Goal: Task Accomplishment & Management: Manage account settings

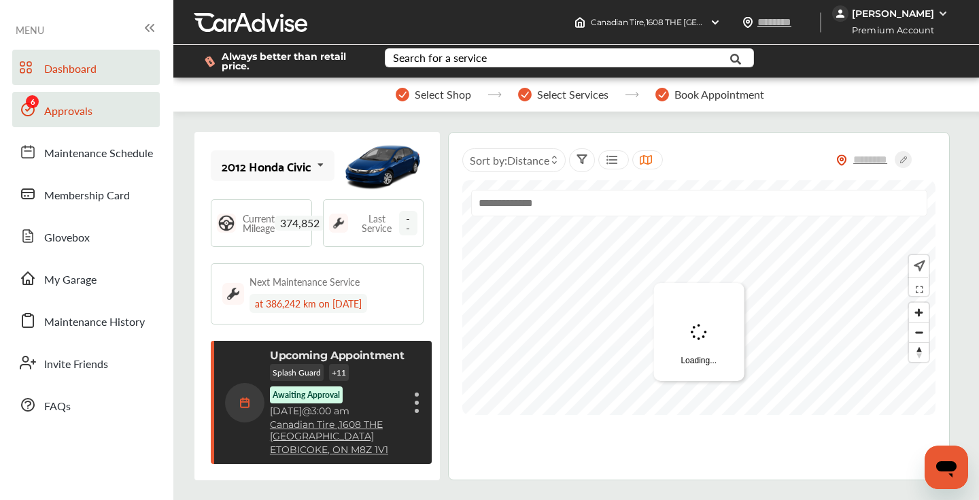
click at [93, 115] on link "Approvals" at bounding box center [86, 109] width 148 height 35
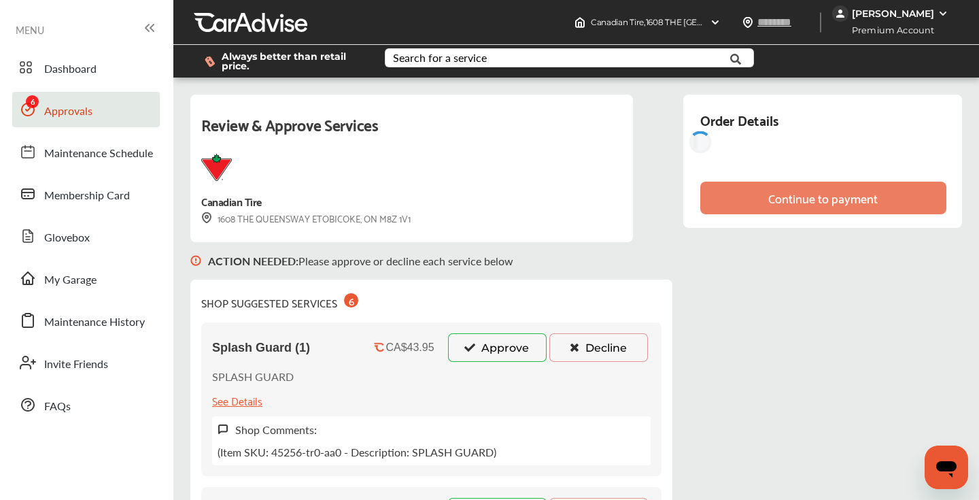
click at [482, 341] on button "Approve" at bounding box center [497, 347] width 99 height 29
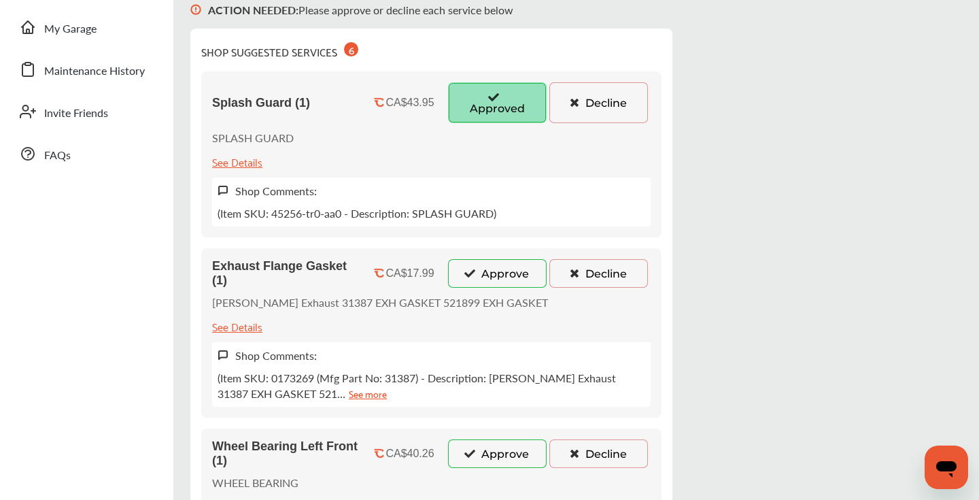
click at [481, 273] on button "Approve" at bounding box center [497, 273] width 99 height 29
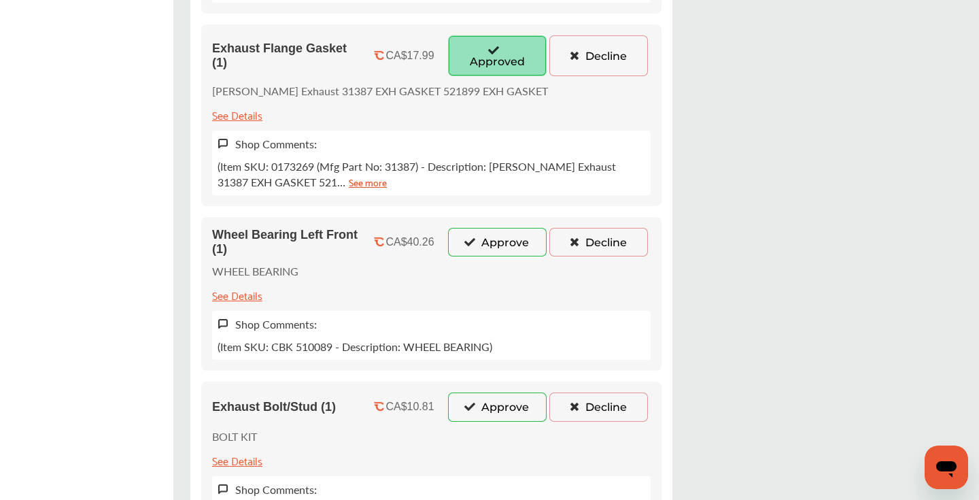
click at [484, 242] on button "Approve" at bounding box center [497, 242] width 99 height 29
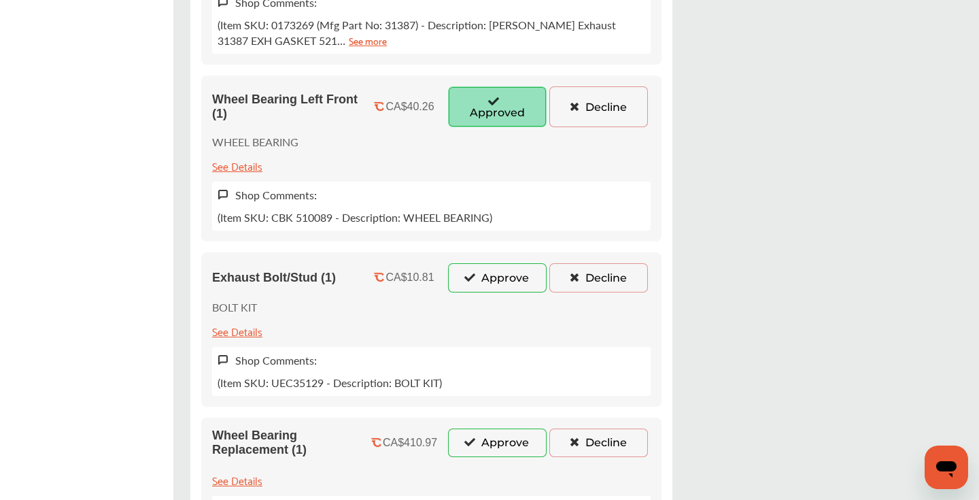
scroll to position [732, 0]
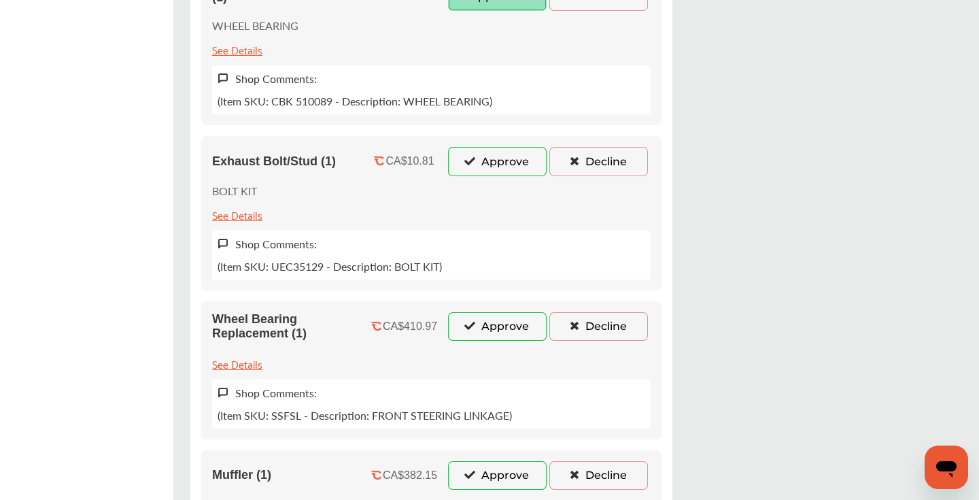
click at [485, 172] on button "Approve" at bounding box center [497, 161] width 99 height 29
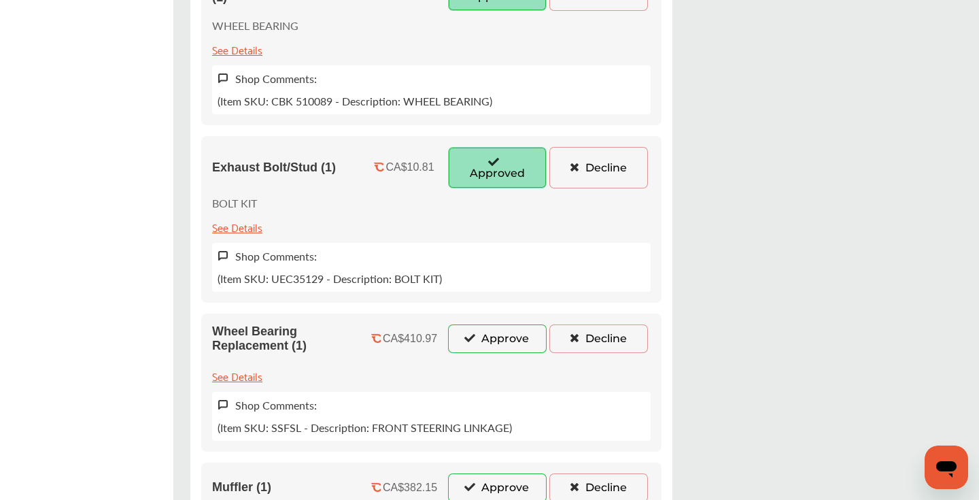
click at [491, 335] on button "Approve" at bounding box center [497, 338] width 99 height 29
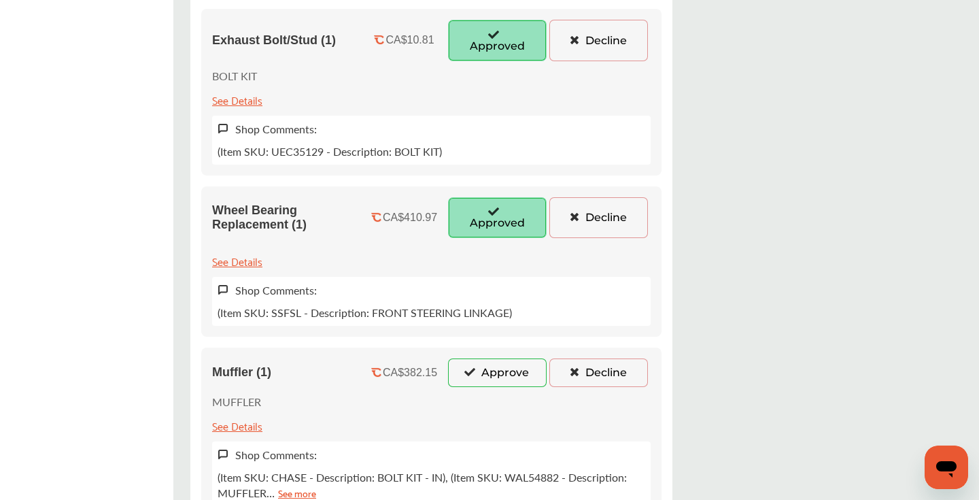
scroll to position [881, 0]
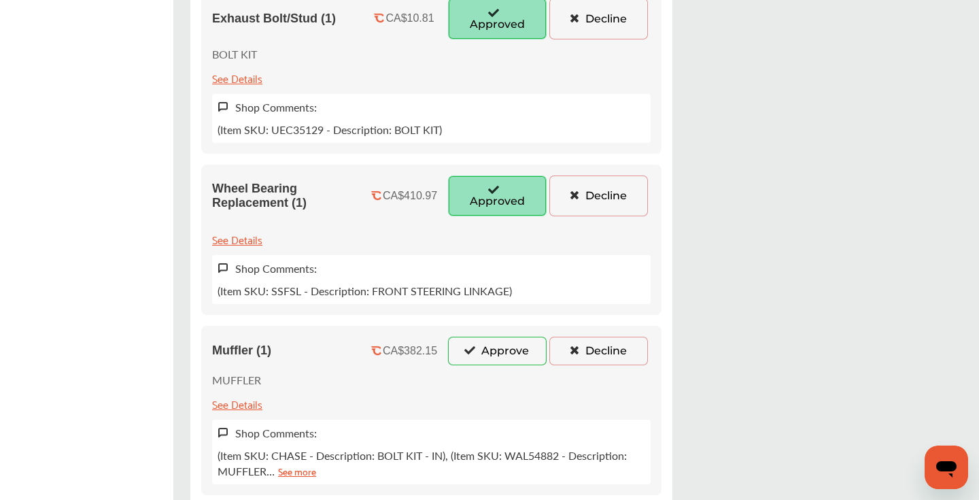
click at [492, 352] on button "Approve" at bounding box center [497, 351] width 99 height 29
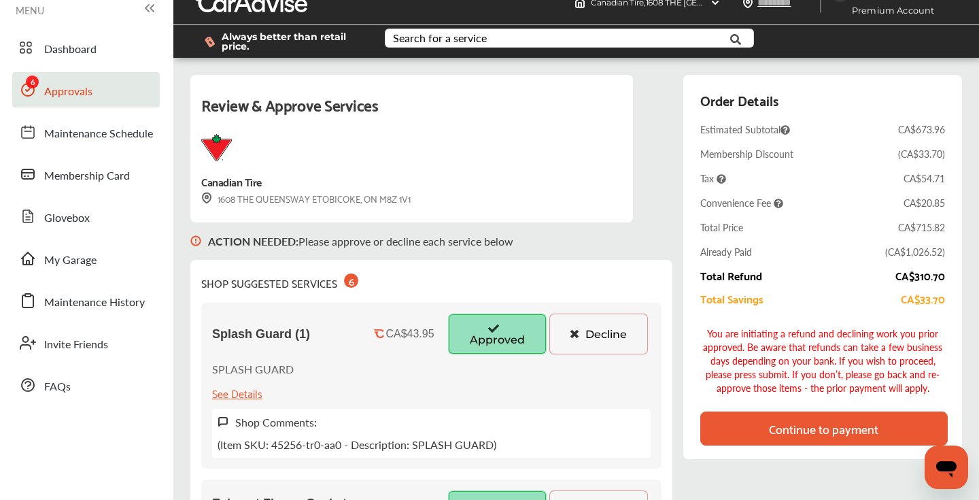
scroll to position [18, 0]
